Goal: Task Accomplishment & Management: Use online tool/utility

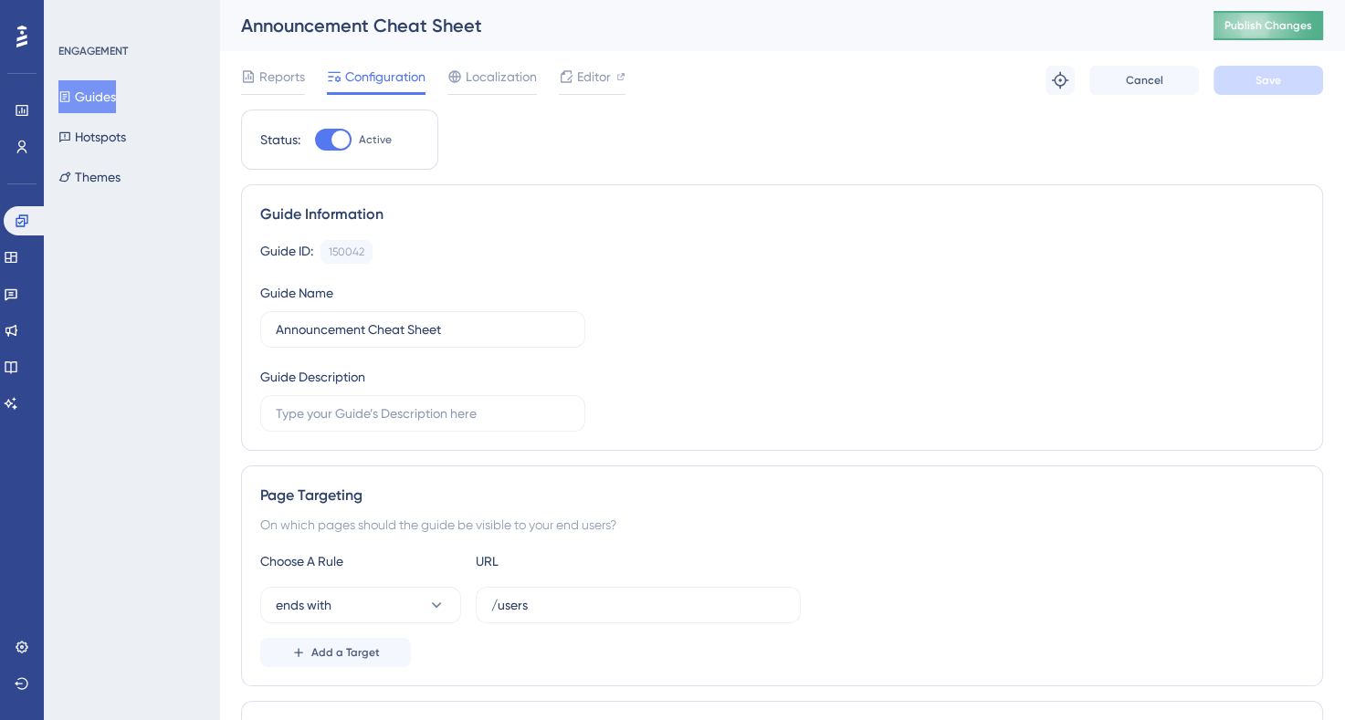
click at [1281, 22] on span "Publish Changes" at bounding box center [1268, 25] width 88 height 15
